Goal: Transaction & Acquisition: Purchase product/service

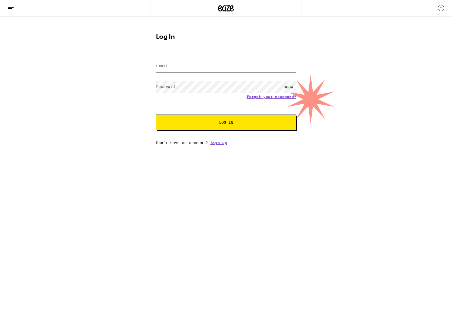
click at [198, 69] on input "Email" at bounding box center [226, 66] width 140 height 12
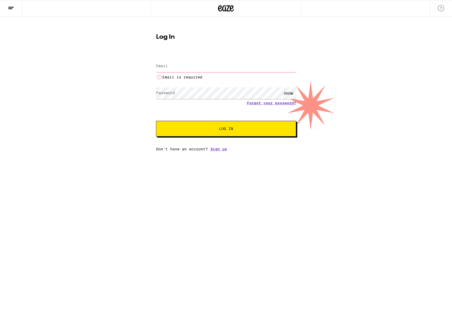
type input "[EMAIL_ADDRESS][DOMAIN_NAME]"
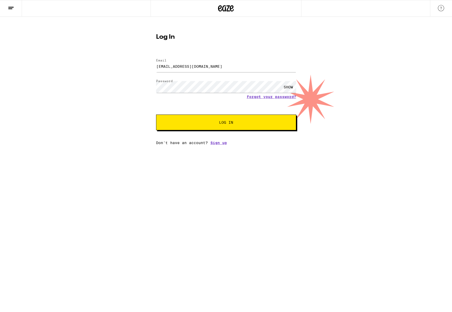
click at [224, 126] on button "Log In" at bounding box center [226, 123] width 140 height 16
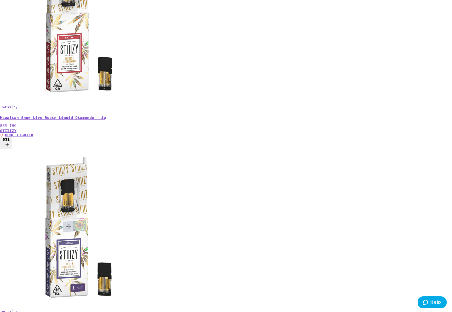
scroll to position [178, 0]
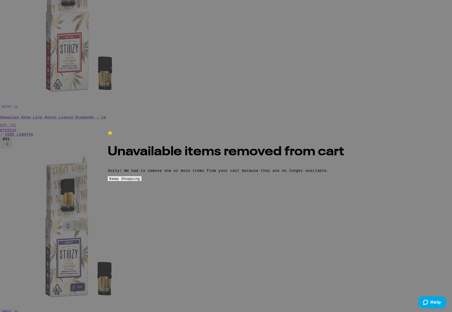
click at [142, 181] on button "Keep Shopping" at bounding box center [125, 178] width 34 height 5
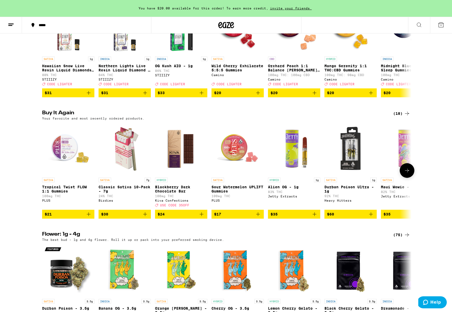
click at [315, 217] on icon "Add to bag" at bounding box center [315, 214] width 6 height 6
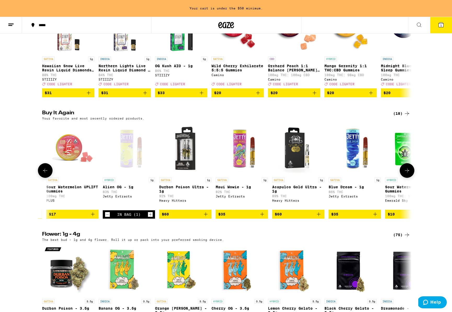
scroll to position [0, 167]
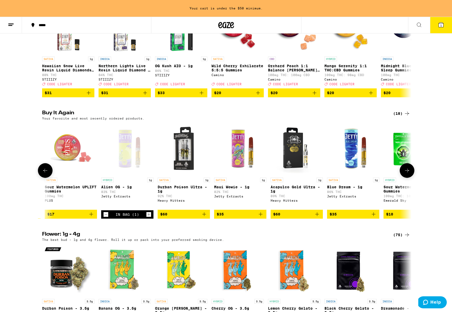
click at [262, 216] on icon "Add to bag" at bounding box center [261, 214] width 4 height 4
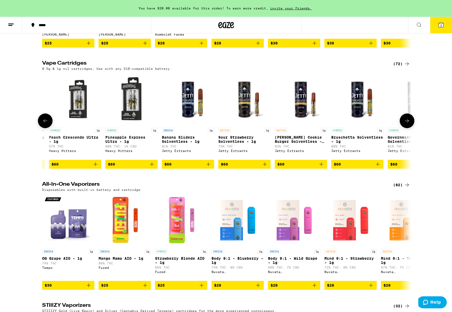
scroll to position [0, 3700]
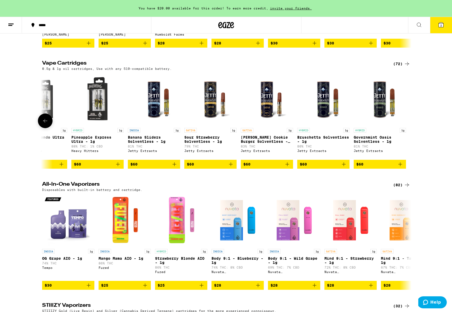
click at [232, 166] on icon "Add to bag" at bounding box center [231, 164] width 4 height 4
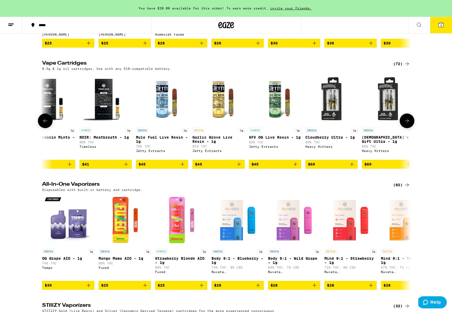
scroll to position [0, 2920]
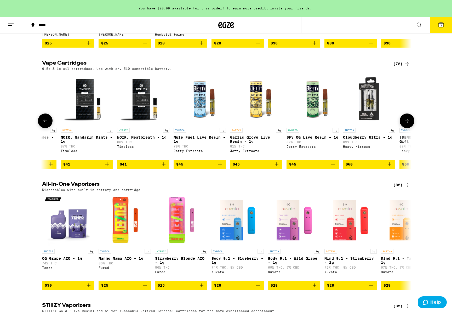
click at [275, 167] on icon "Add to bag" at bounding box center [277, 164] width 6 height 6
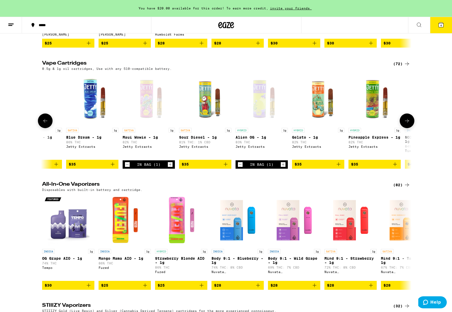
scroll to position [0, 2517]
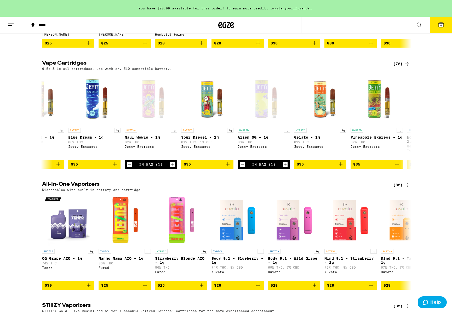
click at [441, 28] on button "4" at bounding box center [441, 25] width 22 height 16
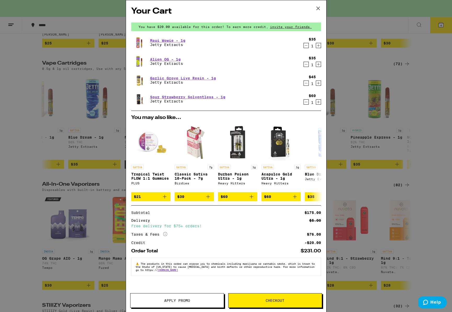
drag, startPoint x: 306, startPoint y: 44, endPoint x: 302, endPoint y: 46, distance: 3.9
click at [302, 46] on div "$35 1" at bounding box center [312, 42] width 20 height 11
click at [307, 46] on icon "Decrement" at bounding box center [306, 45] width 5 height 6
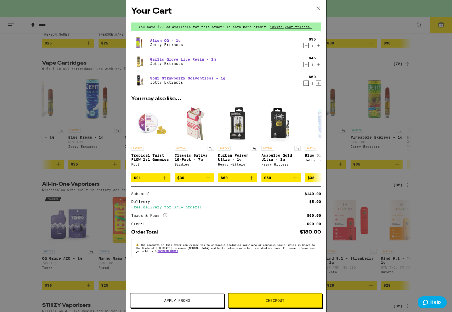
click at [298, 302] on span "Checkout" at bounding box center [275, 301] width 93 height 4
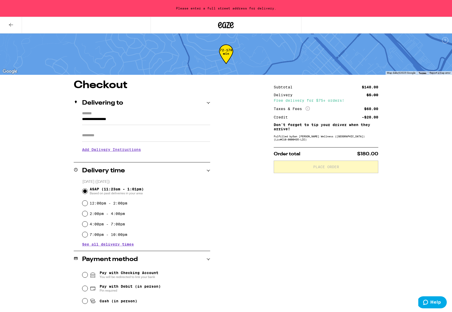
scroll to position [2, 0]
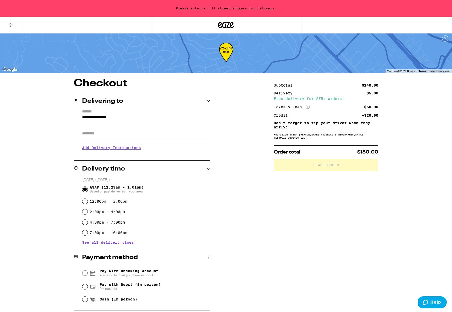
click at [103, 116] on input "**********" at bounding box center [146, 118] width 128 height 9
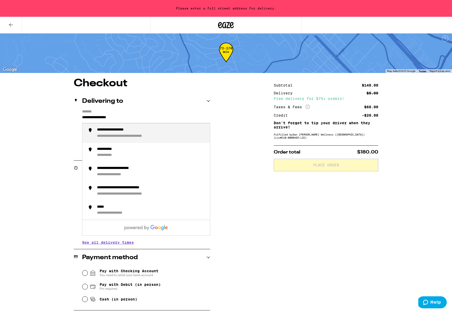
click at [105, 119] on input "**********" at bounding box center [146, 118] width 128 height 9
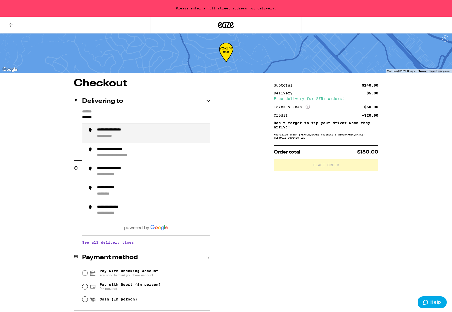
click at [110, 138] on div "**********" at bounding box center [110, 136] width 26 height 5
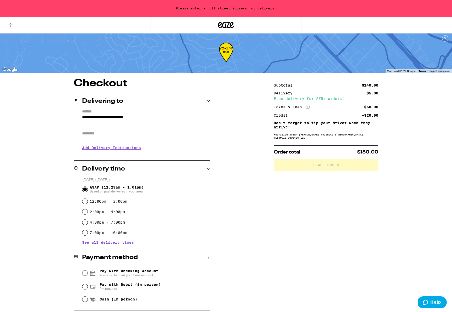
type input "**********"
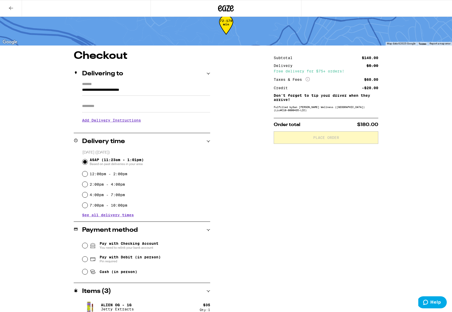
scroll to position [57, 0]
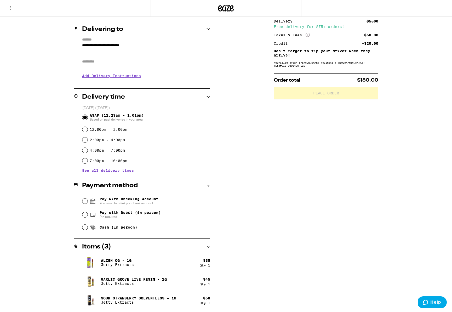
click at [143, 198] on span "Pay with Checking Account You need to relink your bank account" at bounding box center [129, 201] width 59 height 8
click at [88, 199] on input "Pay with Checking Account You need to relink your bank account" at bounding box center [84, 201] width 5 height 5
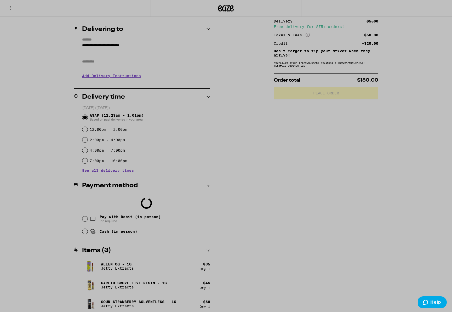
click at [277, 204] on div at bounding box center [226, 166] width 105 height 281
click at [283, 209] on div at bounding box center [226, 156] width 452 height 312
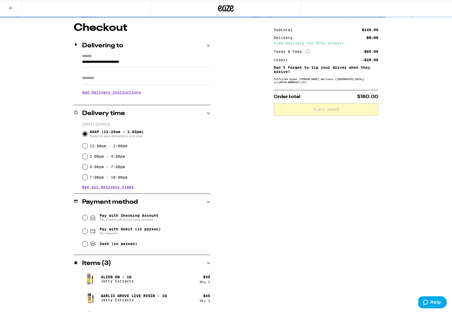
scroll to position [57, 0]
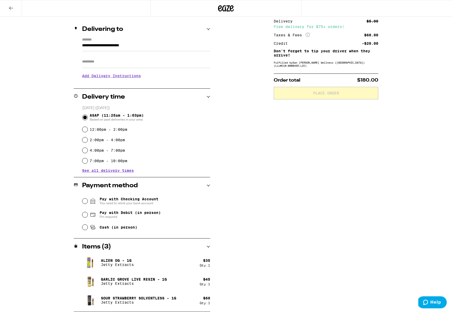
click at [139, 203] on span "You need to relink your bank account" at bounding box center [129, 203] width 59 height 4
click at [88, 203] on input "Pay with Checking Account You need to relink your bank account" at bounding box center [84, 201] width 5 height 5
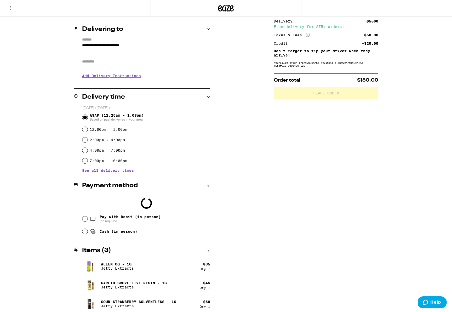
scroll to position [0, 0]
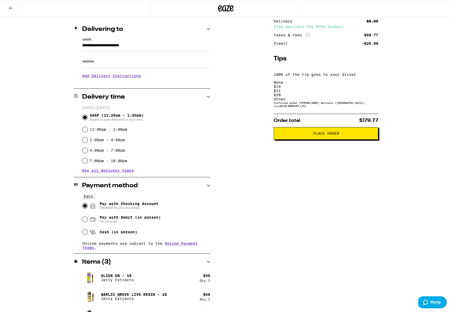
click at [303, 84] on div "$ 14" at bounding box center [326, 86] width 105 height 4
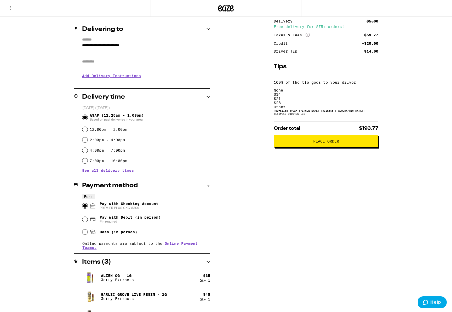
click at [324, 139] on span "Place Order" at bounding box center [326, 141] width 26 height 4
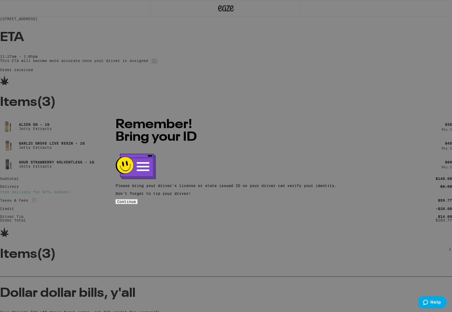
click at [136, 200] on span "Continue" at bounding box center [126, 202] width 19 height 4
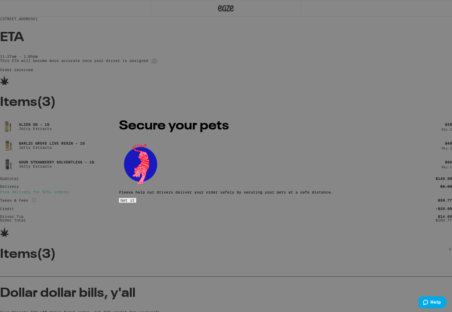
click at [136, 198] on button "Got it" at bounding box center [127, 200] width 17 height 5
